Goal: Information Seeking & Learning: Learn about a topic

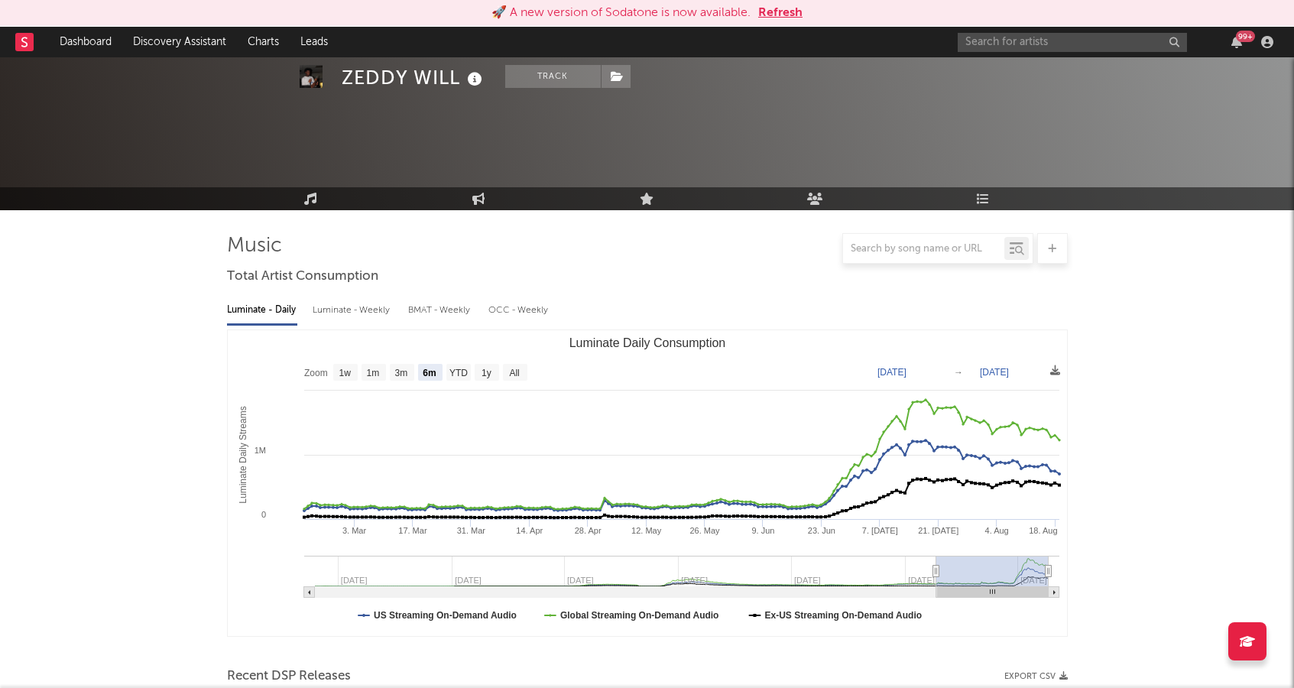
select select "6m"
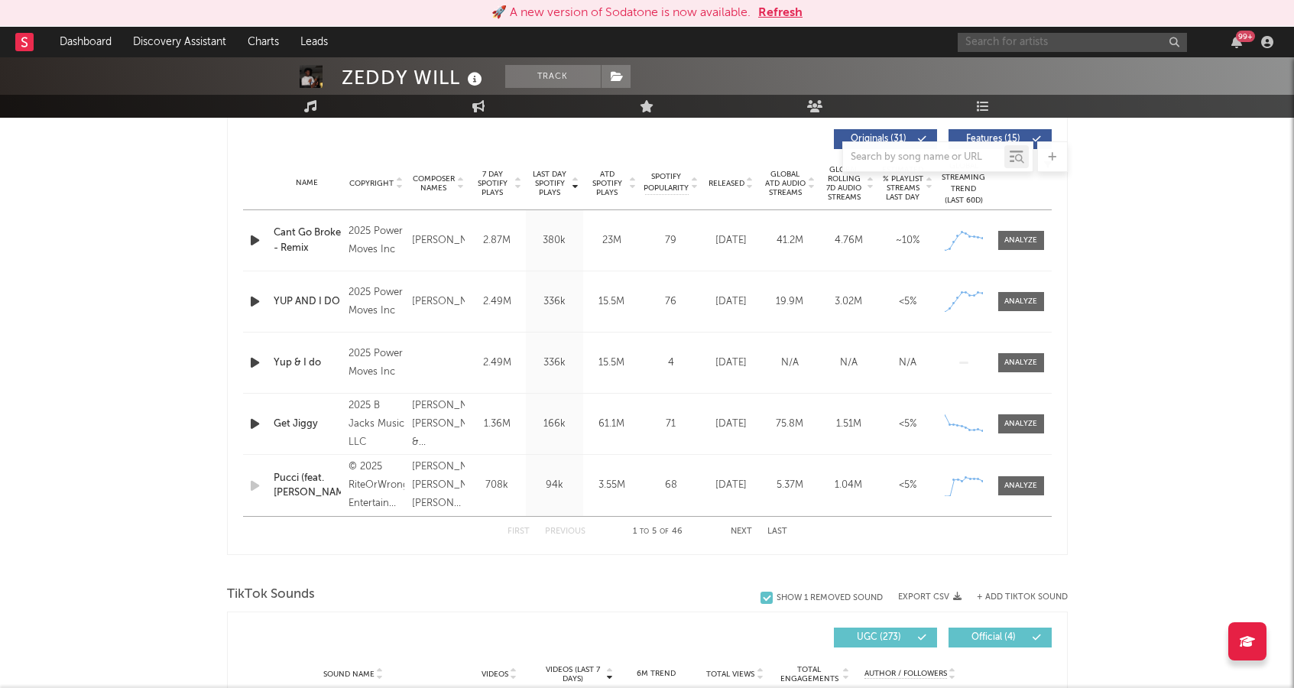
click at [1030, 38] on input "text" at bounding box center [1071, 42] width 229 height 19
click at [791, 15] on button "Refresh" at bounding box center [780, 13] width 44 height 18
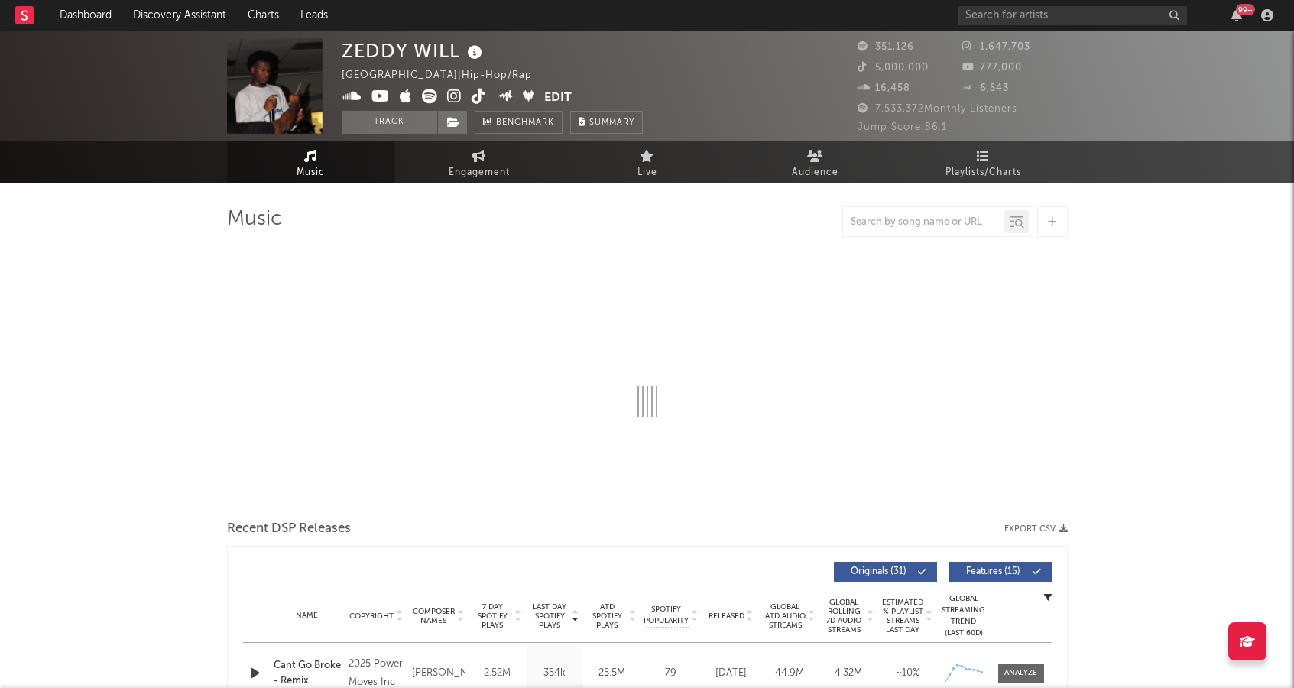
select select "6m"
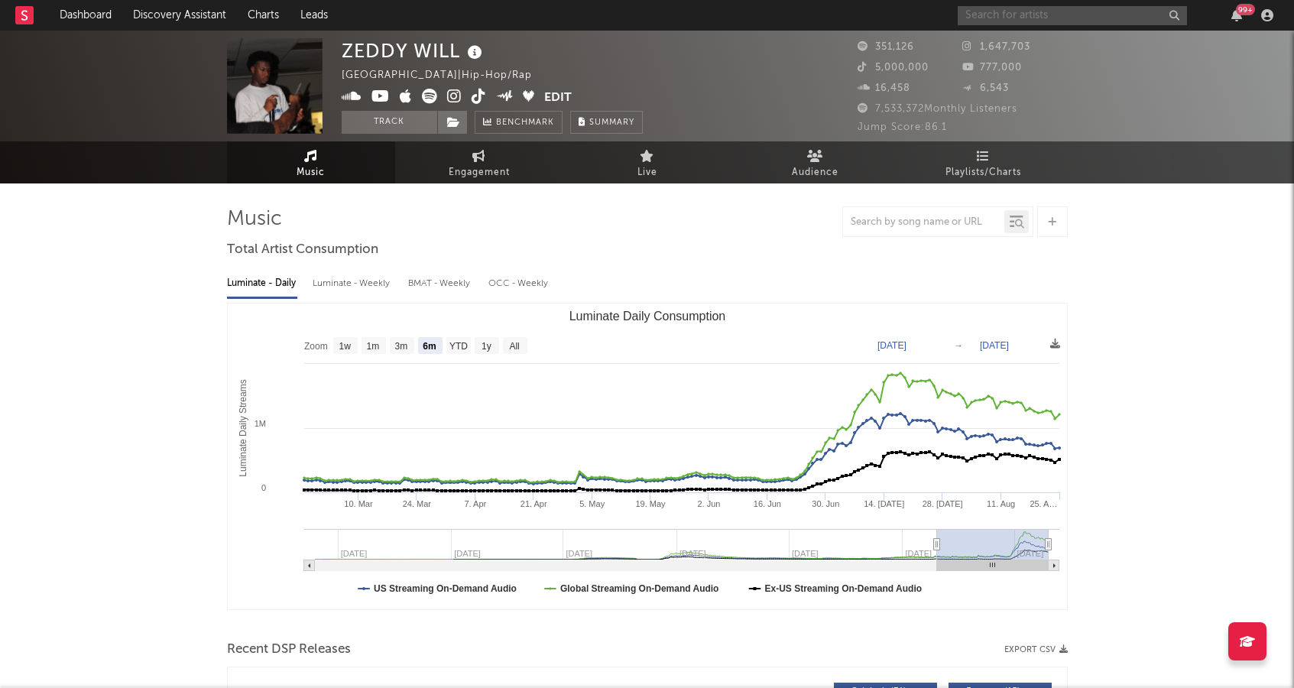
click at [1018, 18] on input "text" at bounding box center [1071, 15] width 229 height 19
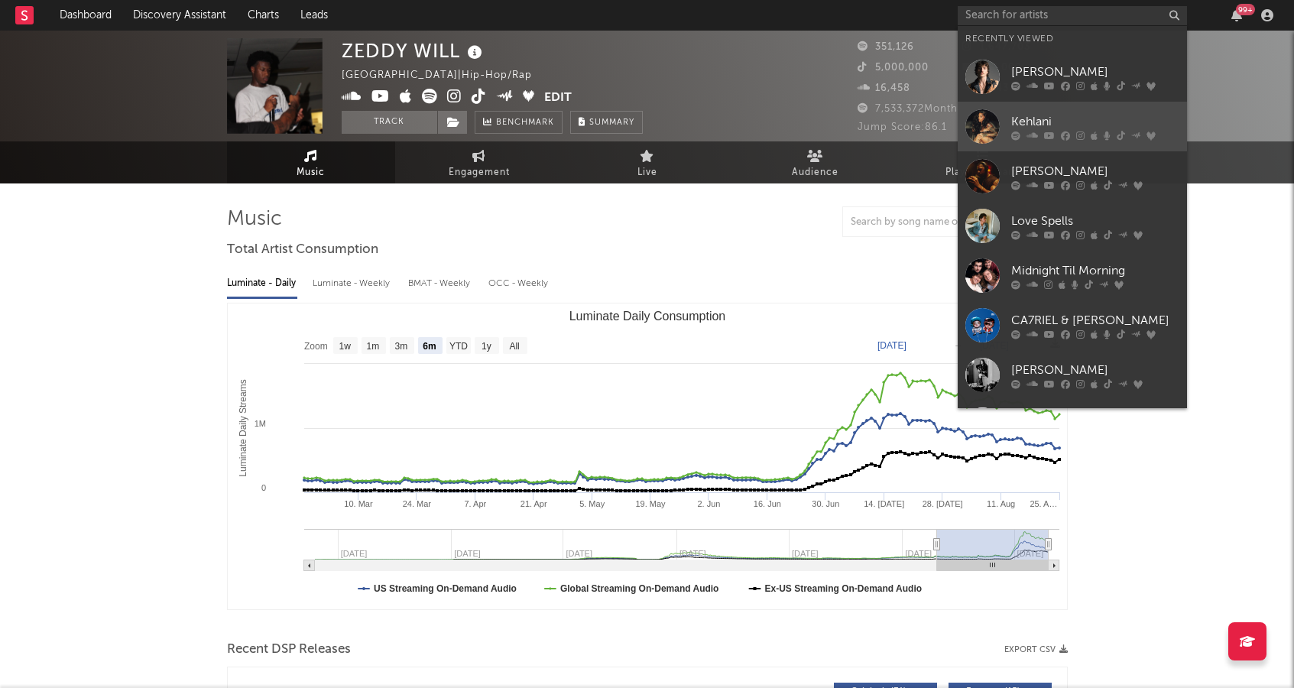
click at [988, 128] on div at bounding box center [982, 126] width 34 height 34
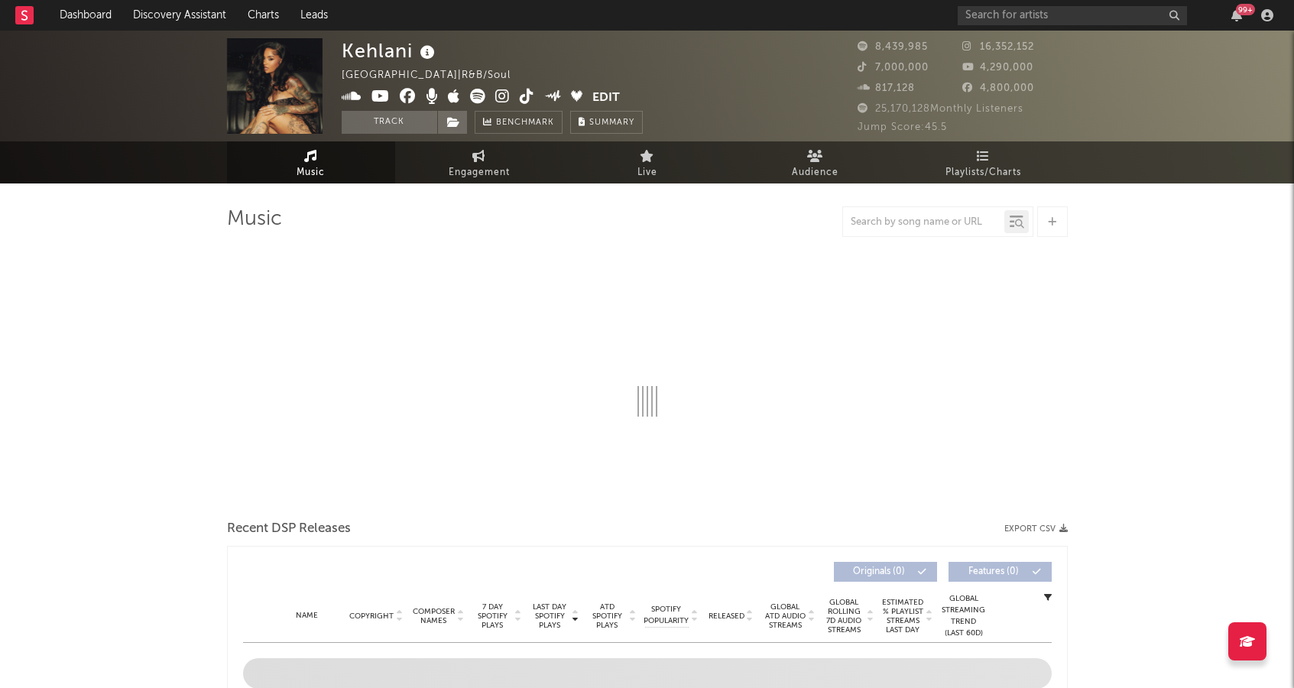
select select "6m"
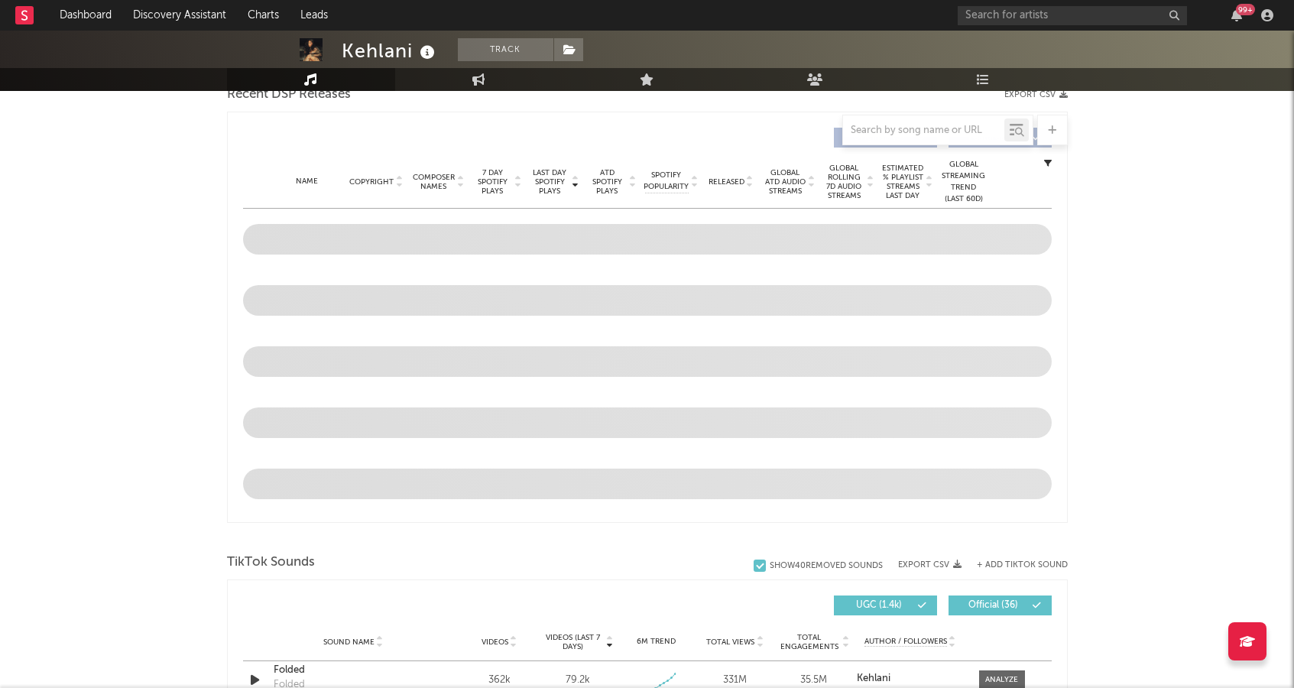
scroll to position [551, 0]
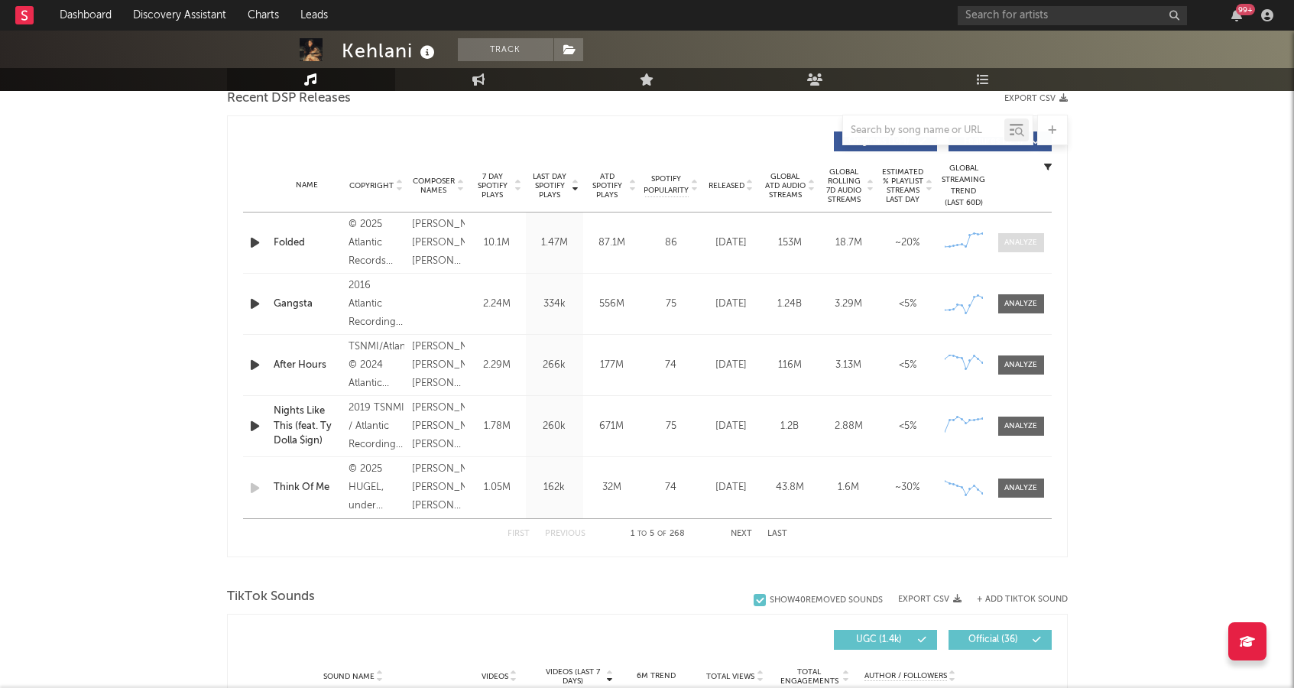
click at [1022, 244] on div at bounding box center [1020, 242] width 33 height 11
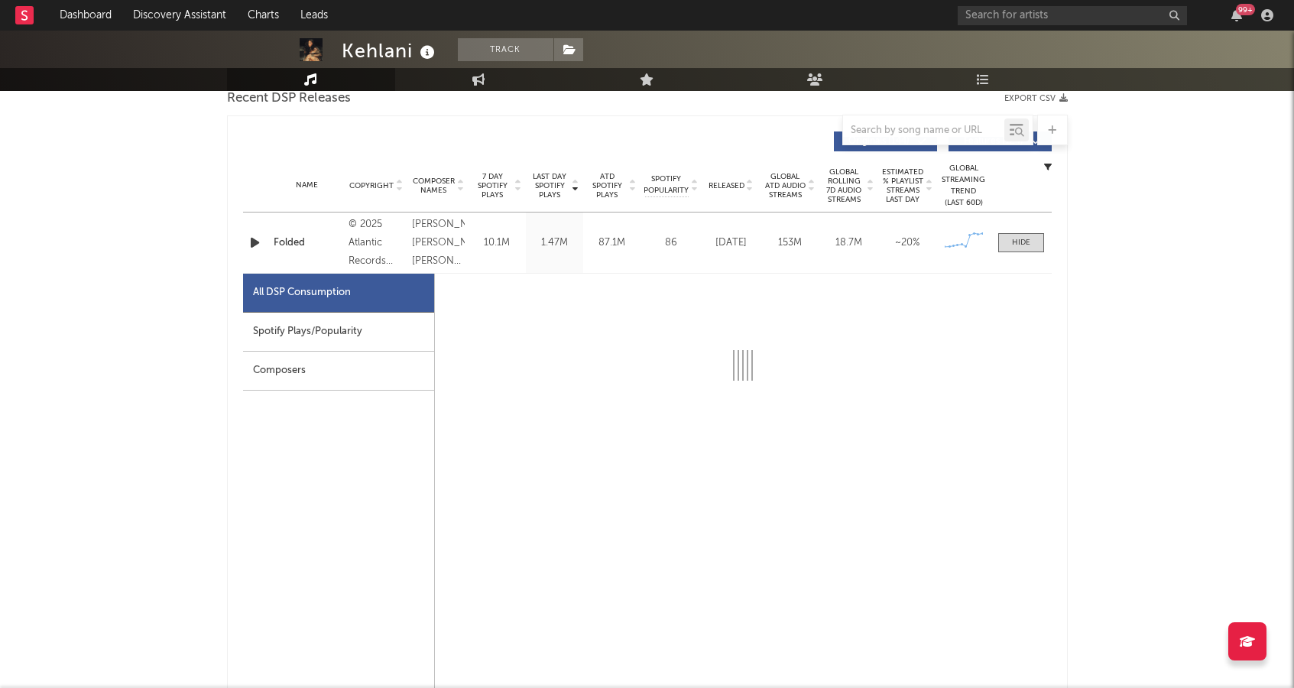
select select "1w"
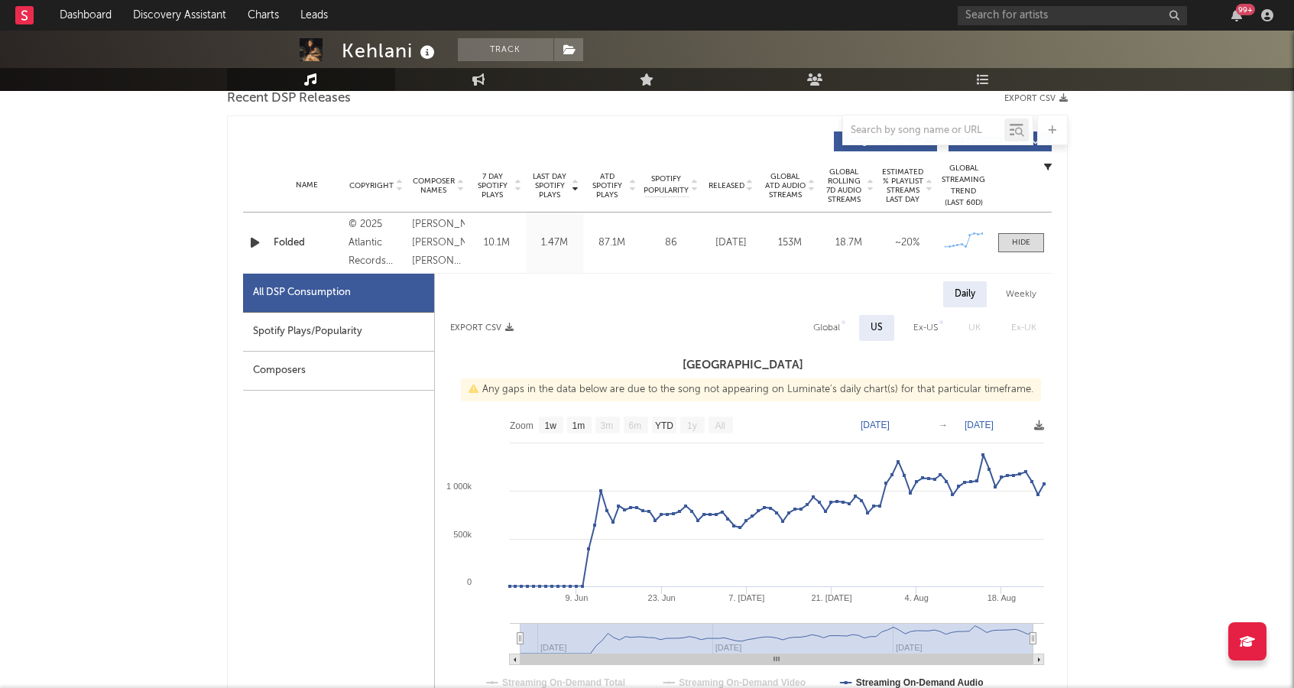
click at [345, 330] on div "Spotify Plays/Popularity" at bounding box center [338, 331] width 191 height 39
select select "1w"
